Goal: Transaction & Acquisition: Download file/media

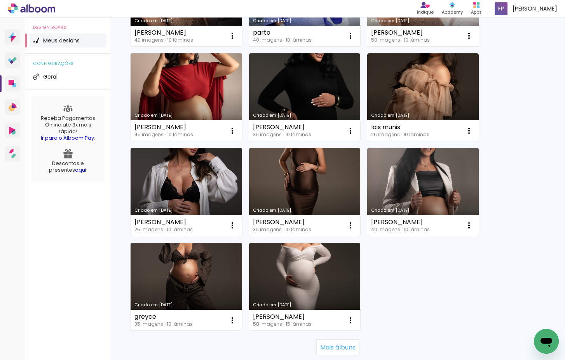
scroll to position [634, 0]
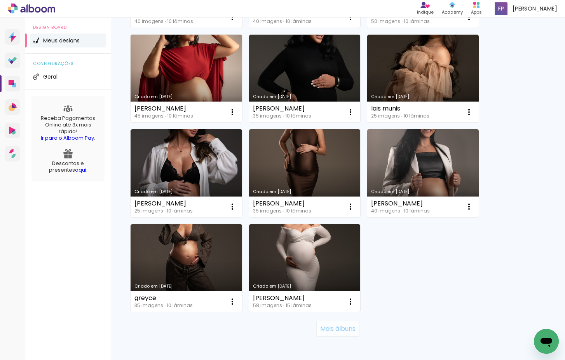
click at [0, 0] on slot "Mais álbuns" at bounding box center [0, 0] width 0 height 0
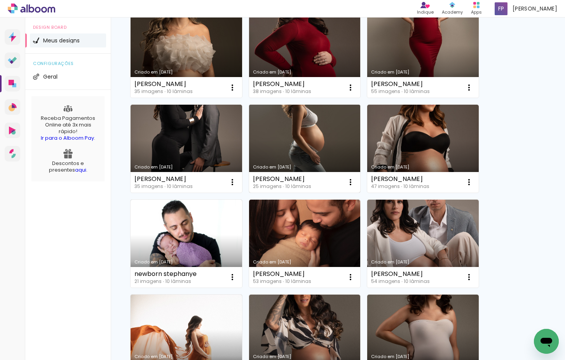
scroll to position [1322, 0]
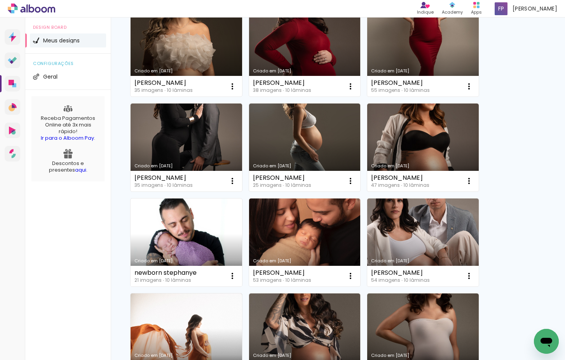
click at [228, 257] on link "Criado em 07/11/24" at bounding box center [187, 242] width 112 height 88
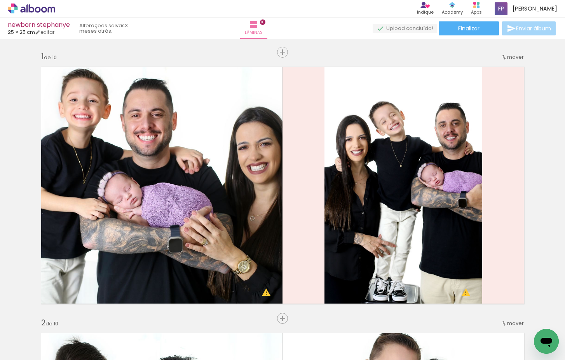
scroll to position [0, 408]
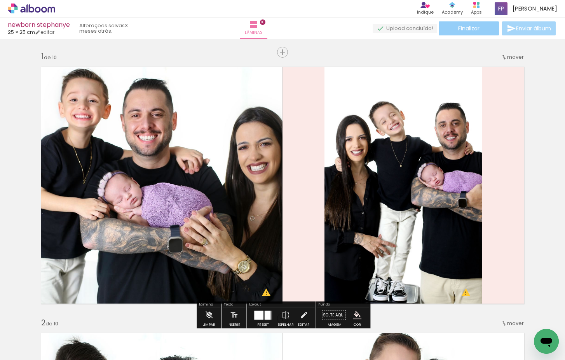
click at [474, 29] on span "Finalizar" at bounding box center [469, 28] width 21 height 5
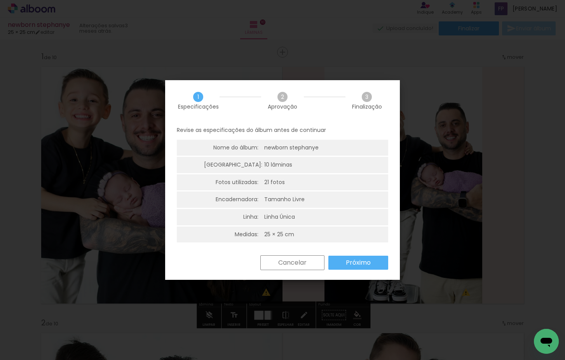
click at [0, 0] on slot "Próximo" at bounding box center [0, 0] width 0 height 0
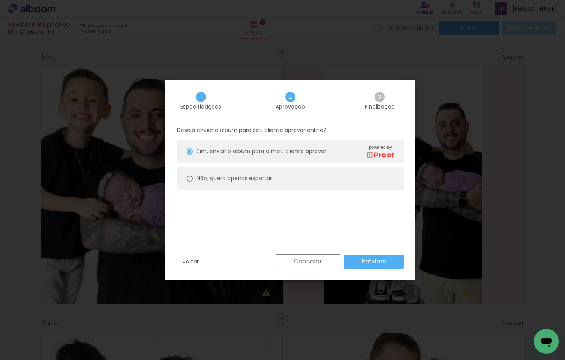
click at [299, 179] on paper-radio-button "Não, quero apenas exportar" at bounding box center [290, 178] width 227 height 23
type paper-radio-button "on"
click at [352, 261] on paper-button "Próximo" at bounding box center [374, 261] width 60 height 14
type input "Alta, 300 DPI"
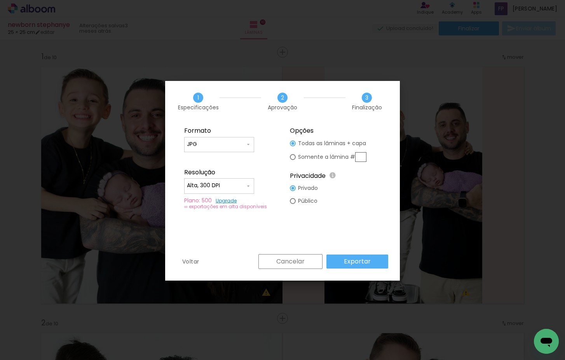
click at [0, 0] on slot "Exportar" at bounding box center [0, 0] width 0 height 0
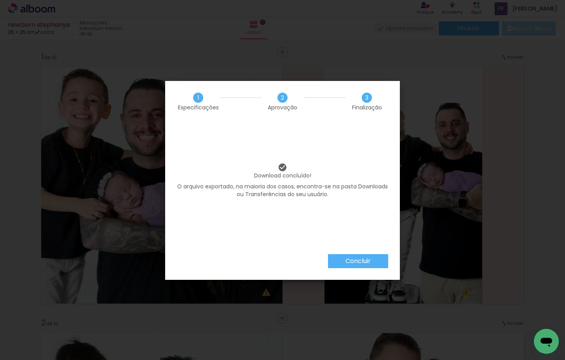
click at [0, 0] on slot "Concluir" at bounding box center [0, 0] width 0 height 0
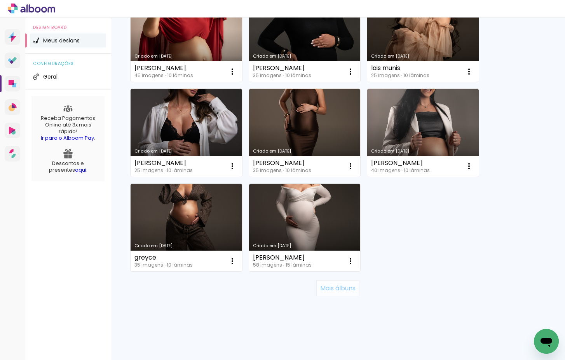
click at [0, 0] on slot "Mais álbuns" at bounding box center [0, 0] width 0 height 0
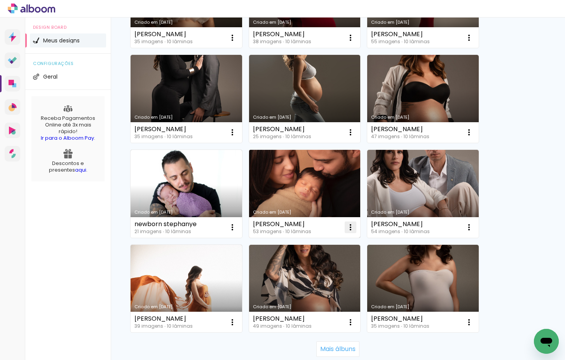
scroll to position [1377, 0]
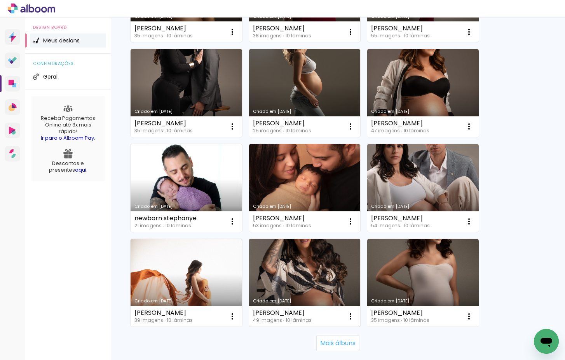
click at [317, 266] on link "Criado em 04/10/24" at bounding box center [305, 283] width 112 height 88
